Goal: Transaction & Acquisition: Obtain resource

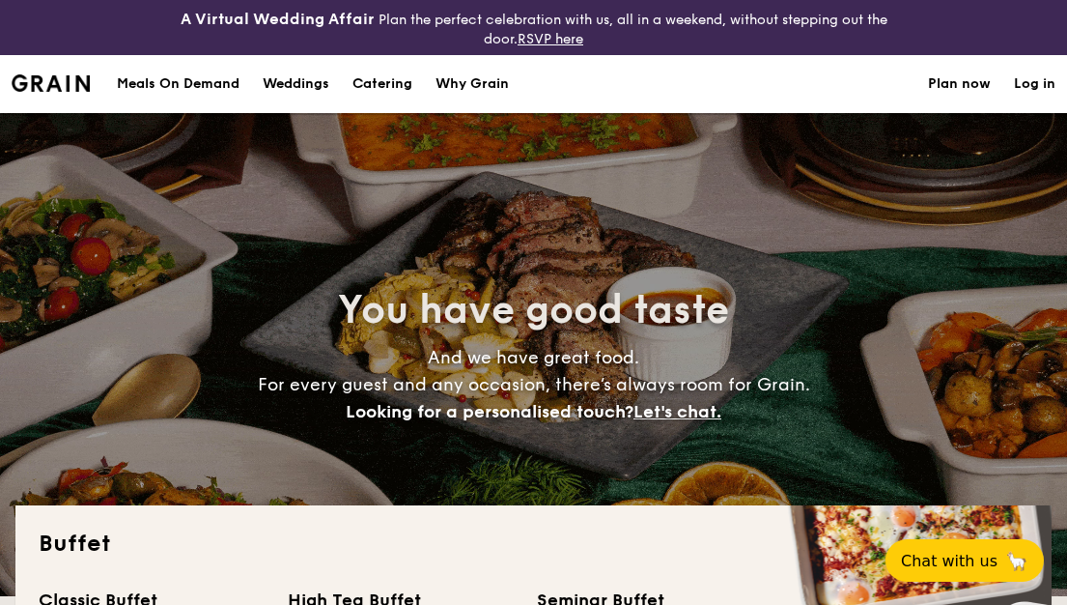
select select
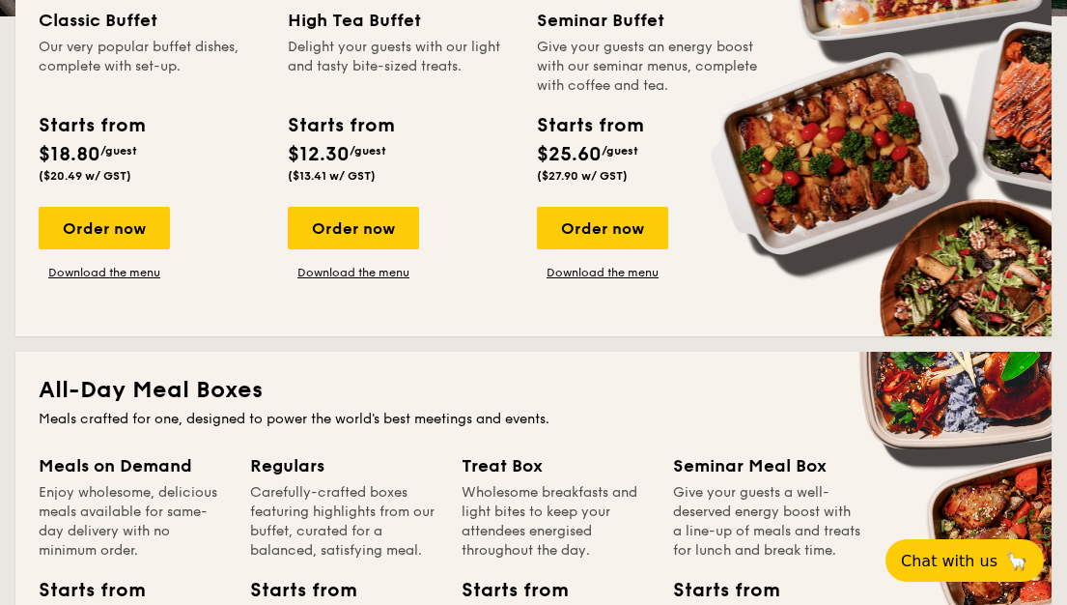
scroll to position [966, 0]
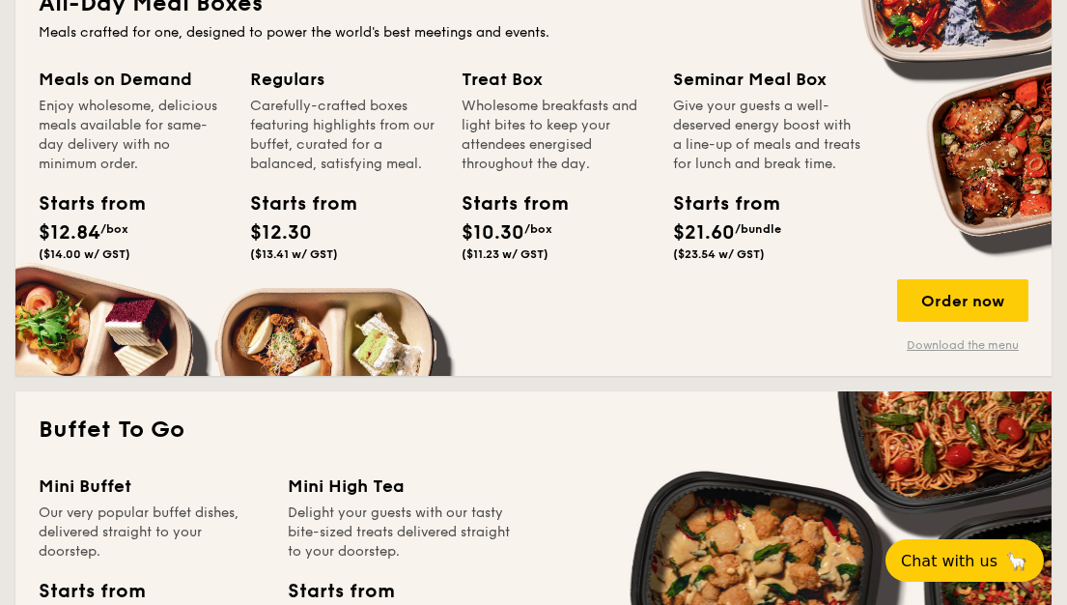
click at [991, 342] on link "Download the menu" at bounding box center [962, 344] width 131 height 15
click at [368, 219] on div "Starts from $12.30 ($13.41 w/ GST)" at bounding box center [344, 228] width 204 height 79
click at [422, 195] on div "Starts from $12.30 ($13.41 w/ GST)" at bounding box center [344, 228] width 204 height 79
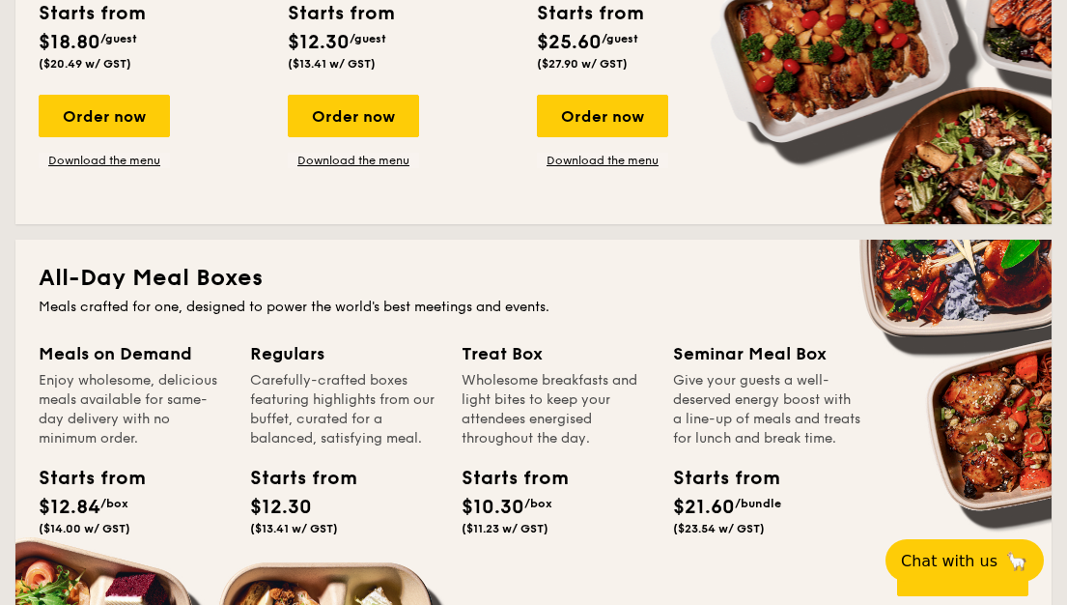
scroll to position [483, 0]
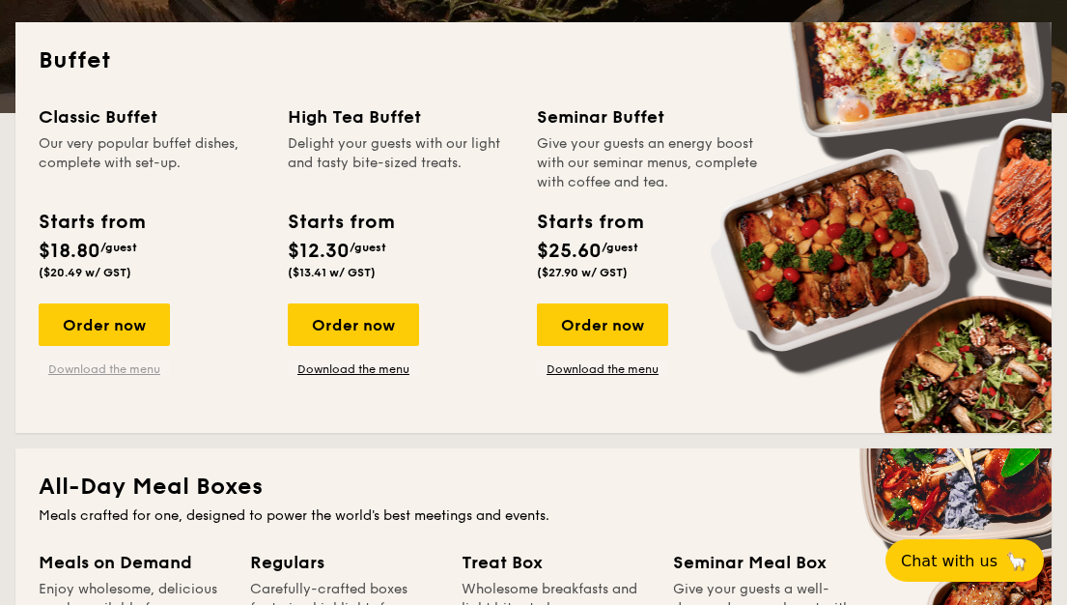
click at [138, 373] on link "Download the menu" at bounding box center [104, 368] width 131 height 15
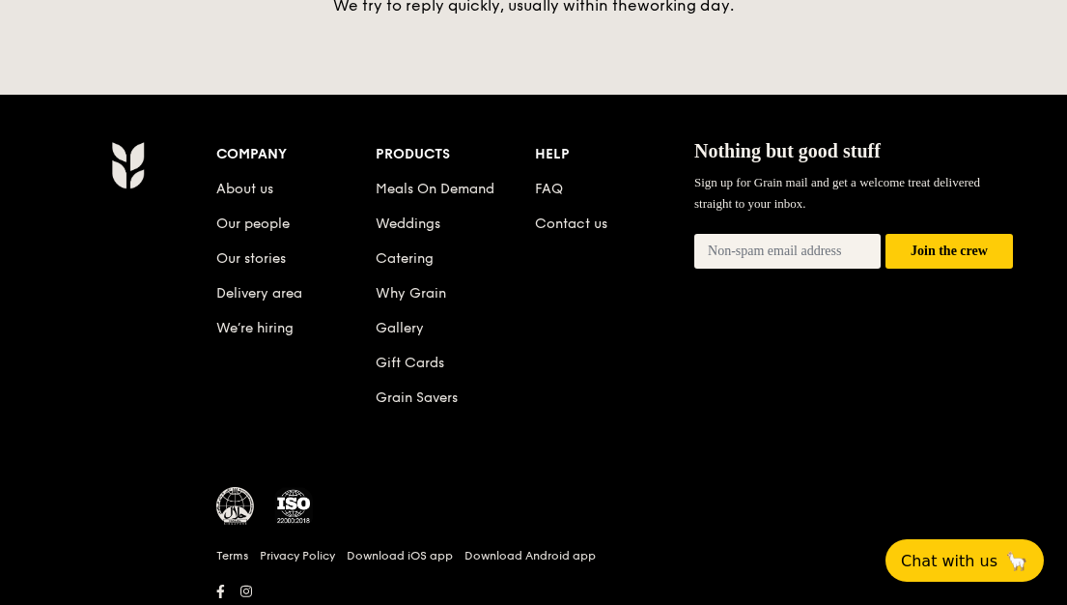
scroll to position [4297, 0]
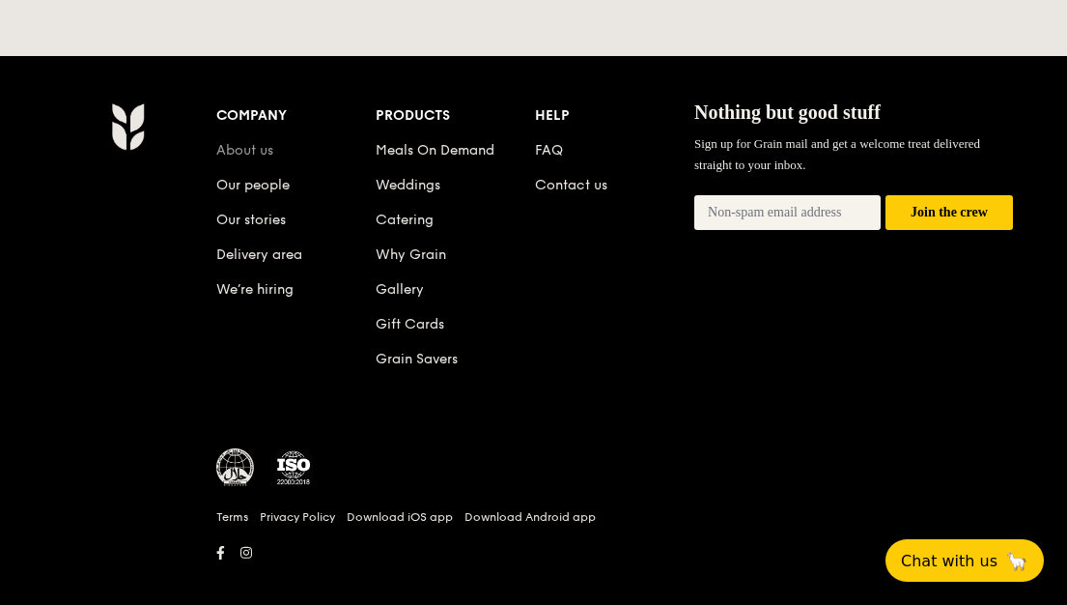
click at [255, 142] on link "About us" at bounding box center [244, 150] width 57 height 16
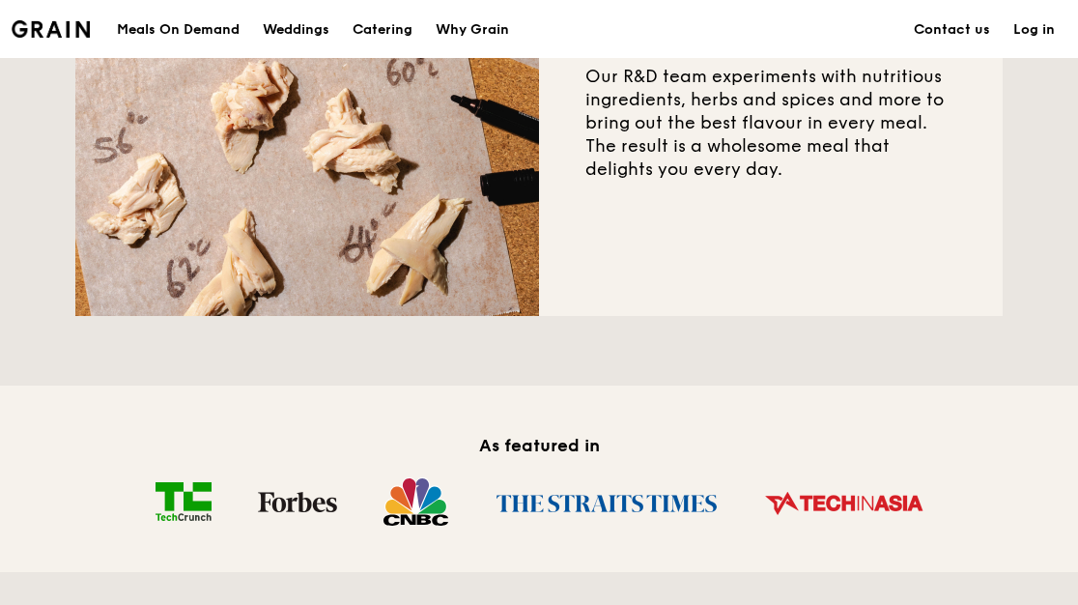
scroll to position [596, 0]
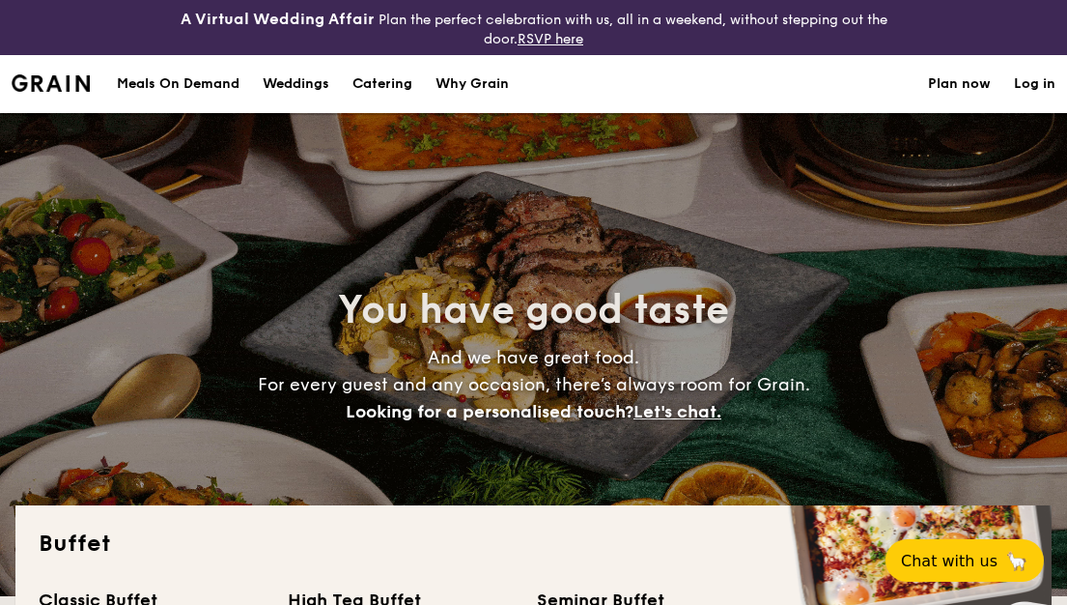
select select
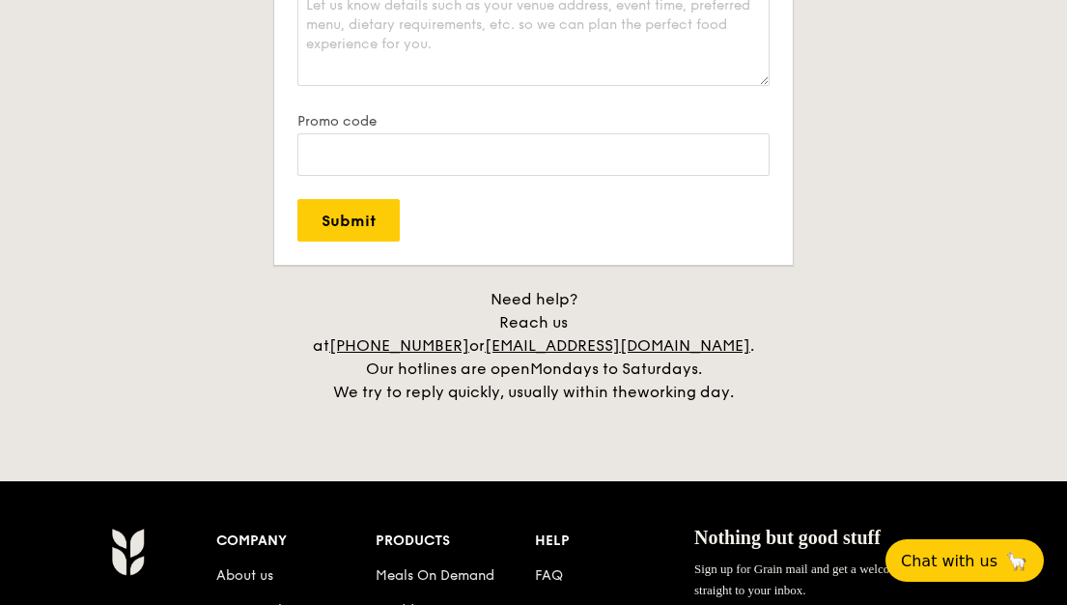
scroll to position [3428, 0]
